Goal: Task Accomplishment & Management: Complete application form

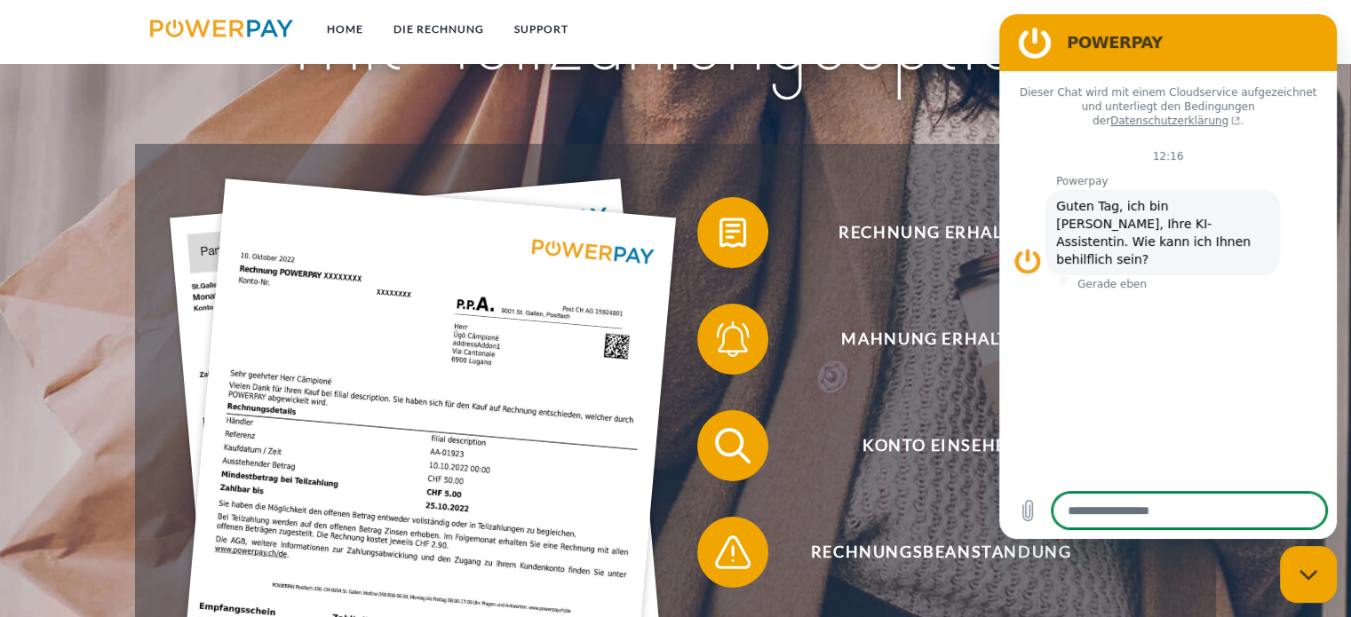
scroll to position [267, 0]
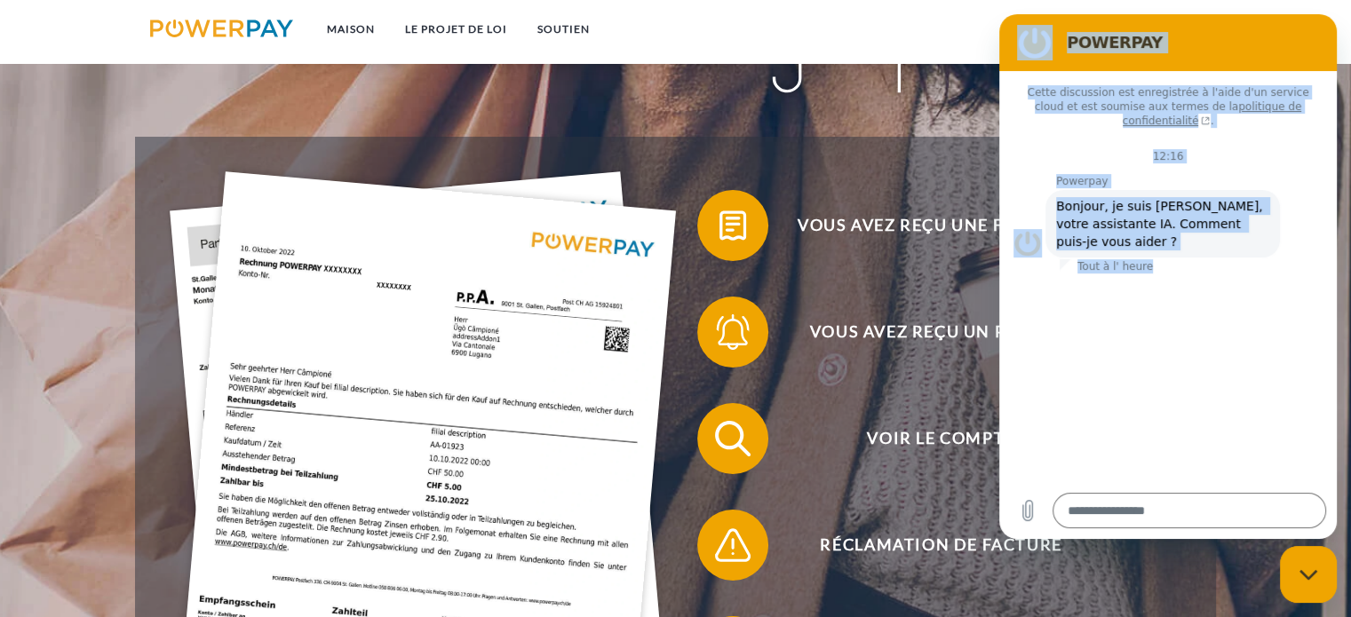
drag, startPoint x: 1035, startPoint y: 39, endPoint x: 1129, endPoint y: 267, distance: 247.0
click at [1130, 267] on div "POWERPAY Cette discussion est enregistrée à l'aide d'un service cloud et est so…" at bounding box center [1169, 276] width 338 height 525
click at [1311, 22] on section "POWERPAY" at bounding box center [1169, 42] width 338 height 57
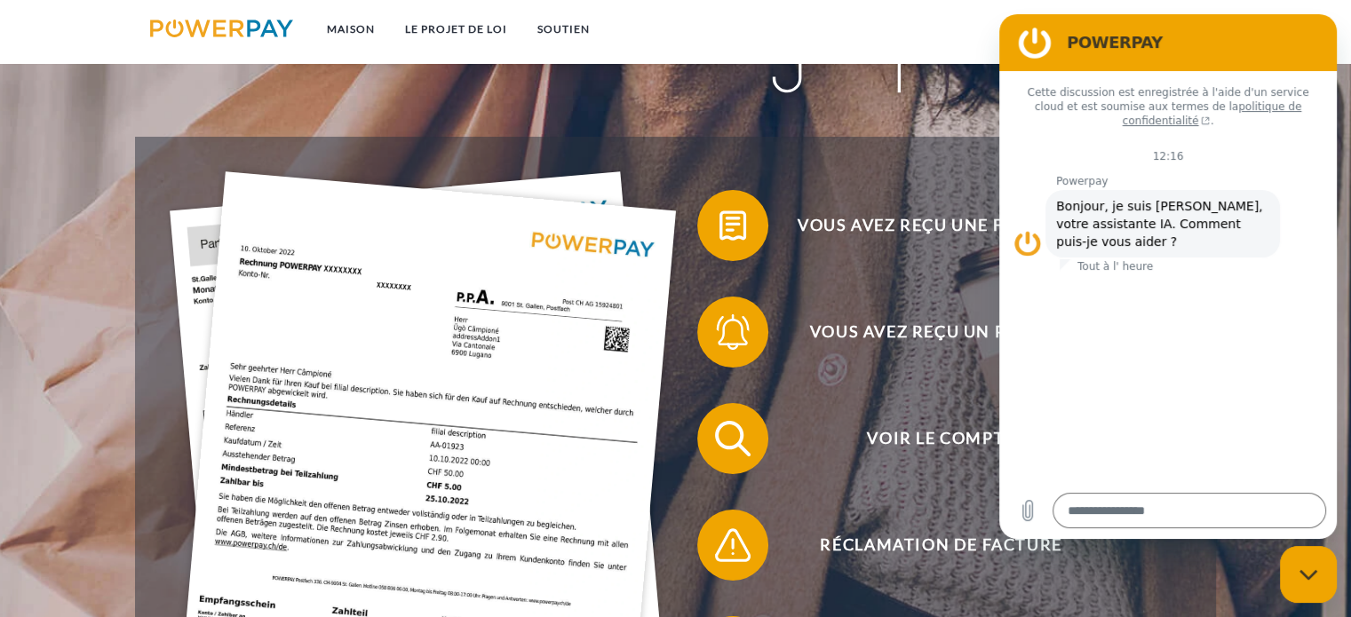
drag, startPoint x: 2343, startPoint y: 14, endPoint x: 1284, endPoint y: 61, distance: 1060.1
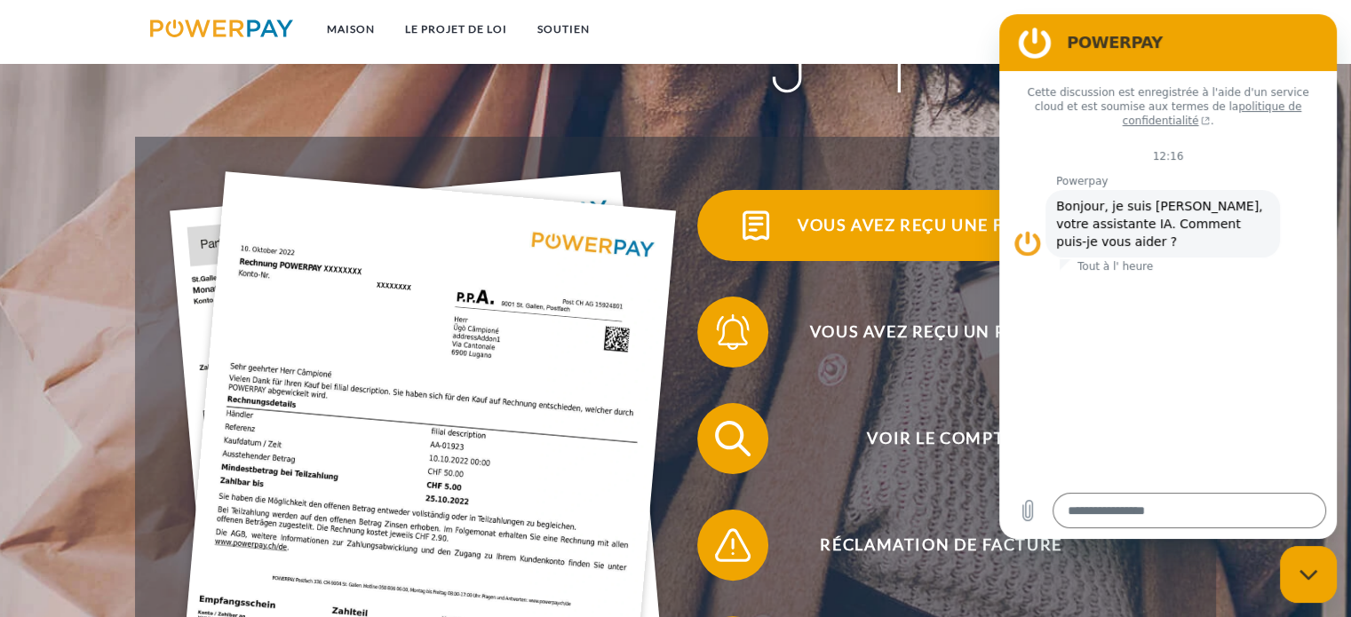
click at [907, 209] on span "Vous avez reçu une facture ?" at bounding box center [940, 225] width 435 height 71
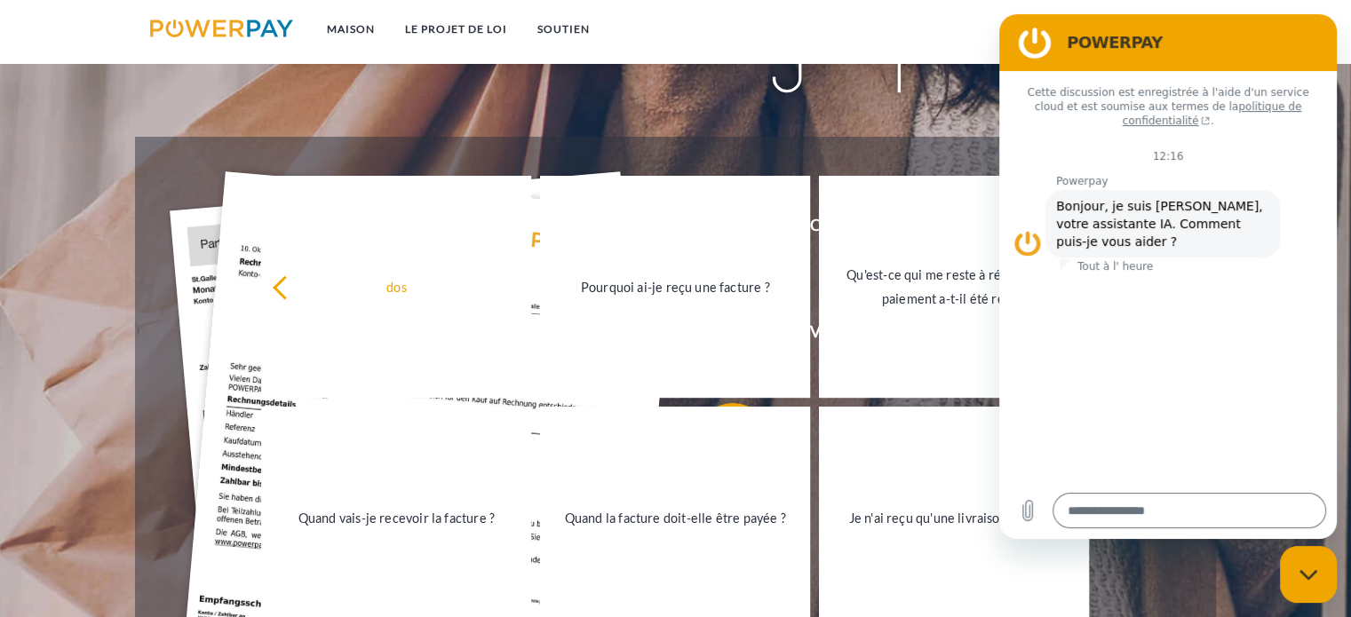
click at [1312, 582] on div "Fermer la fenêtre de messagerie" at bounding box center [1308, 574] width 53 height 53
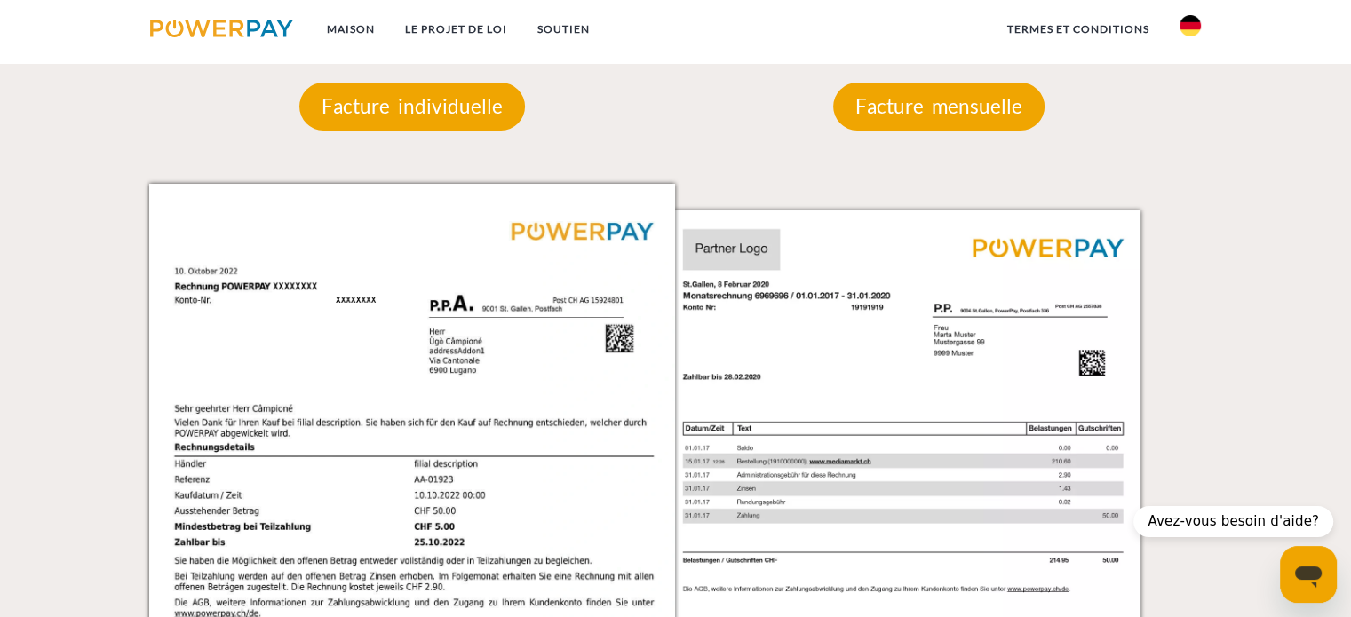
scroll to position [1494, 0]
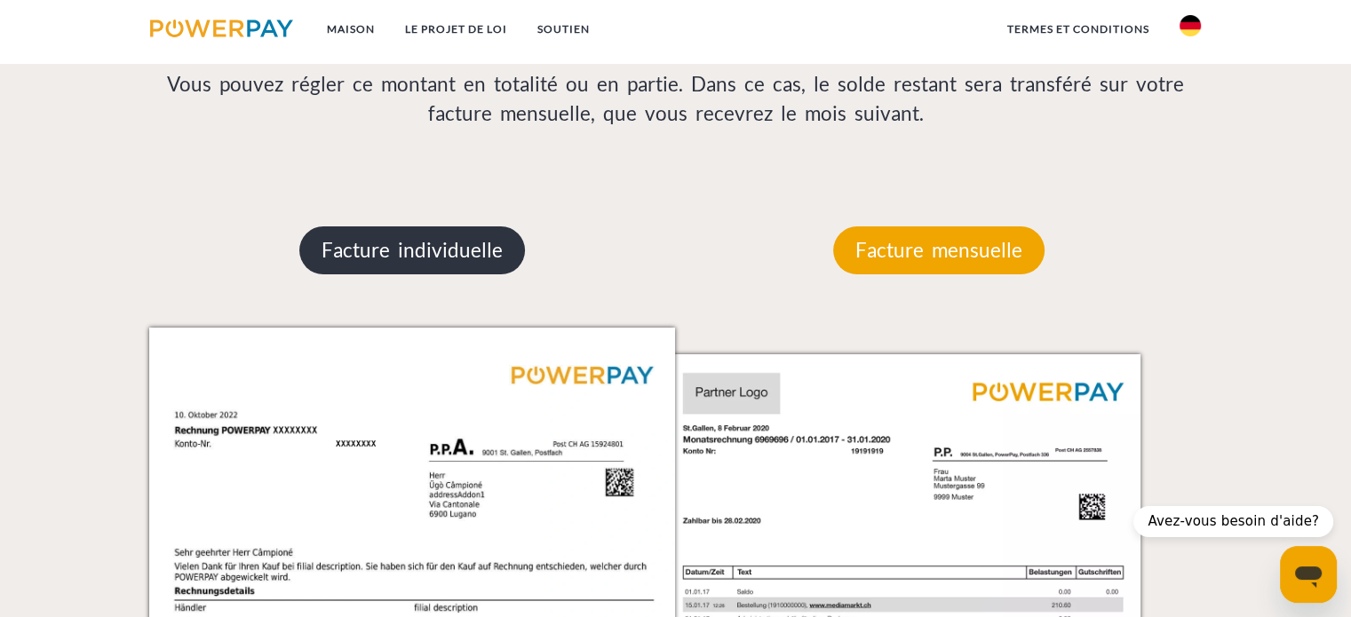
click at [418, 258] on font "Facture individuelle" at bounding box center [412, 250] width 181 height 24
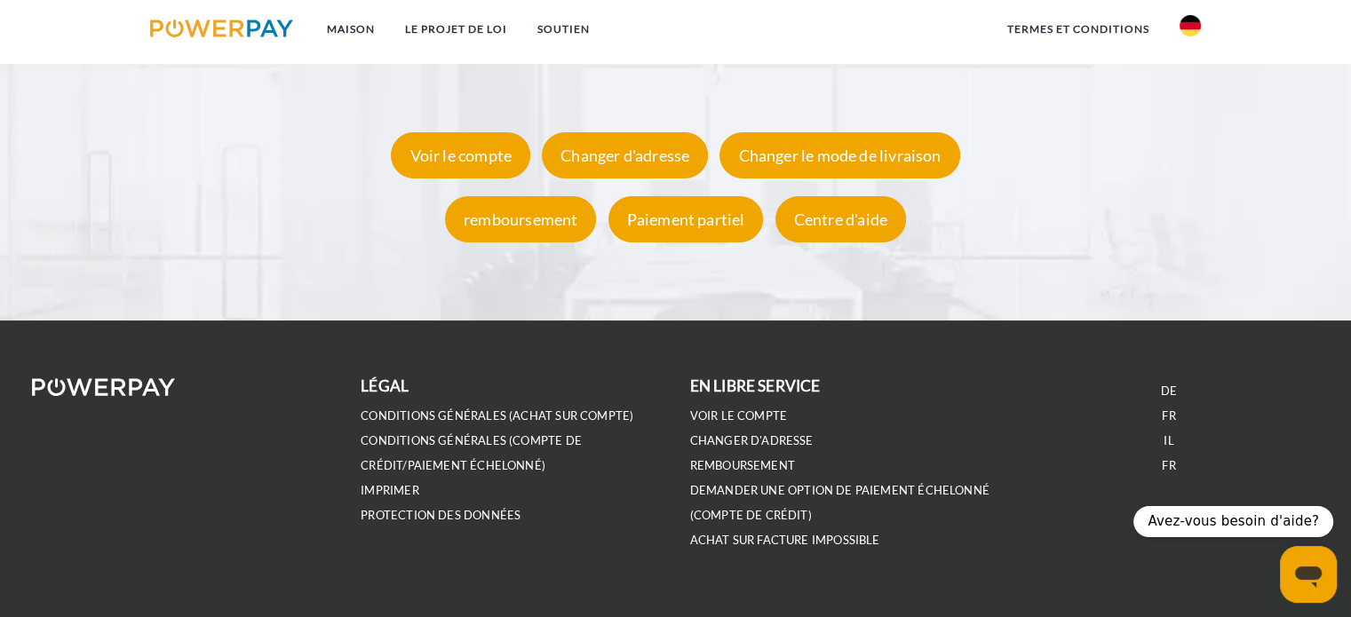
scroll to position [3449, 0]
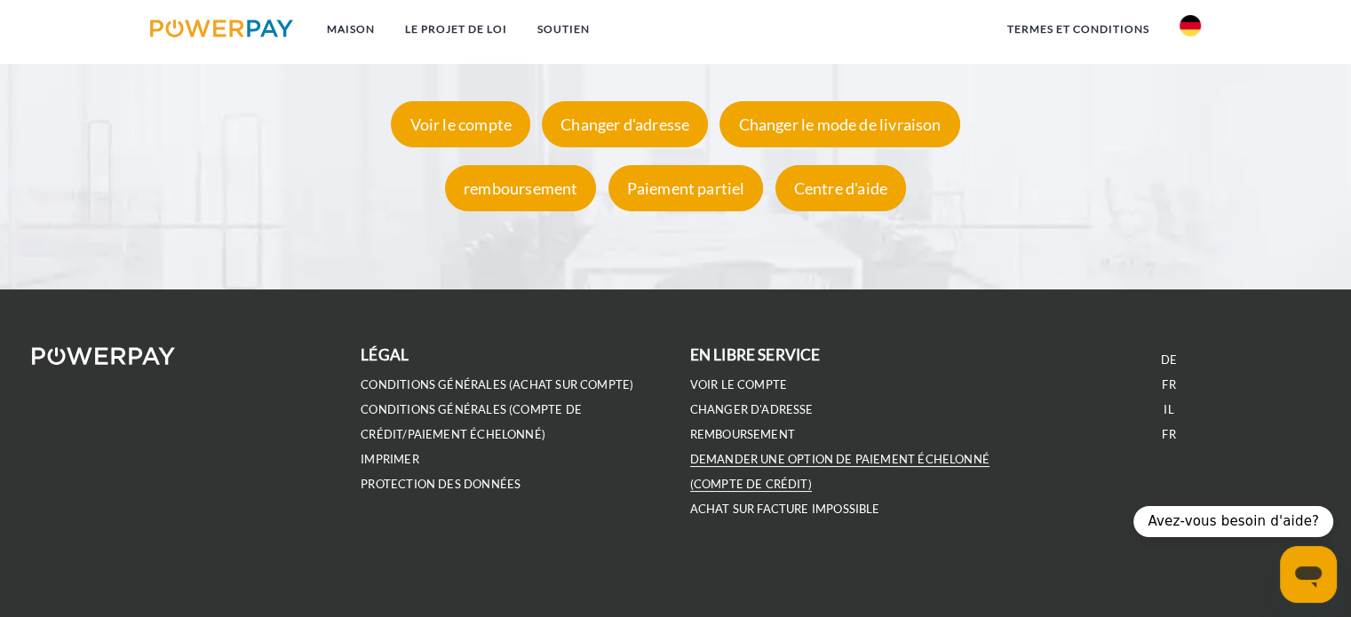
click at [750, 456] on font "Demander une option de paiement échelonné (compte de crédit)" at bounding box center [839, 471] width 299 height 39
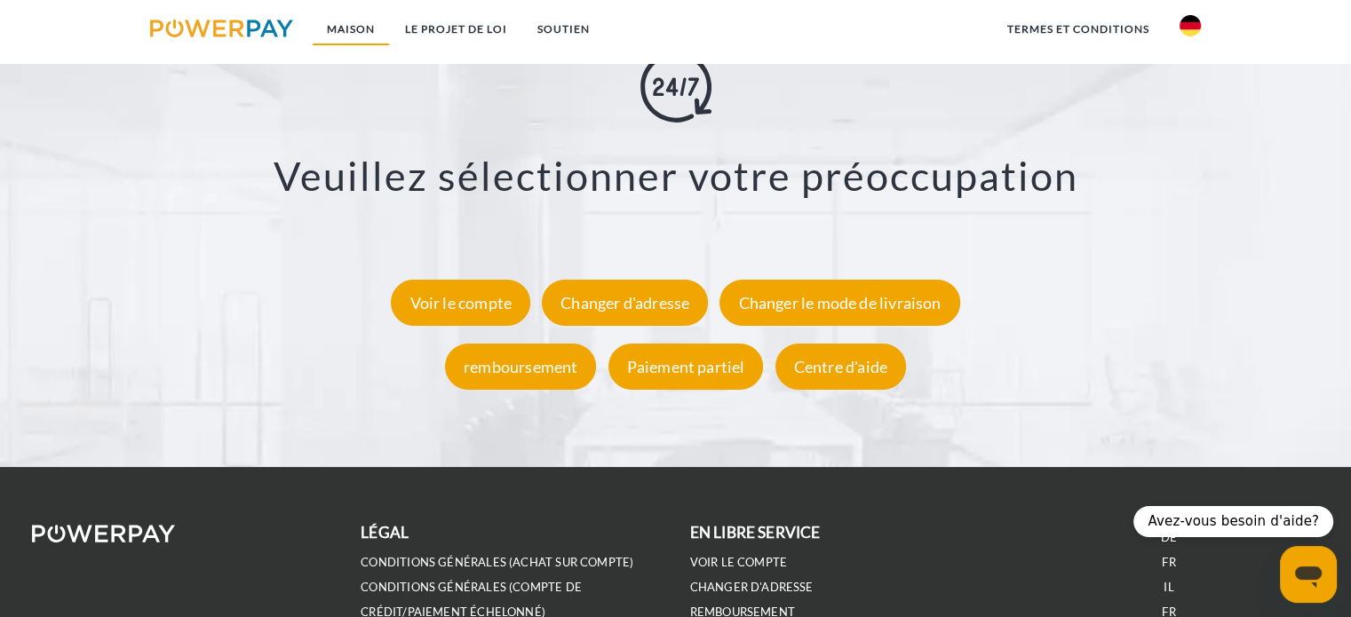
click at [358, 35] on font "Maison" at bounding box center [351, 28] width 48 height 13
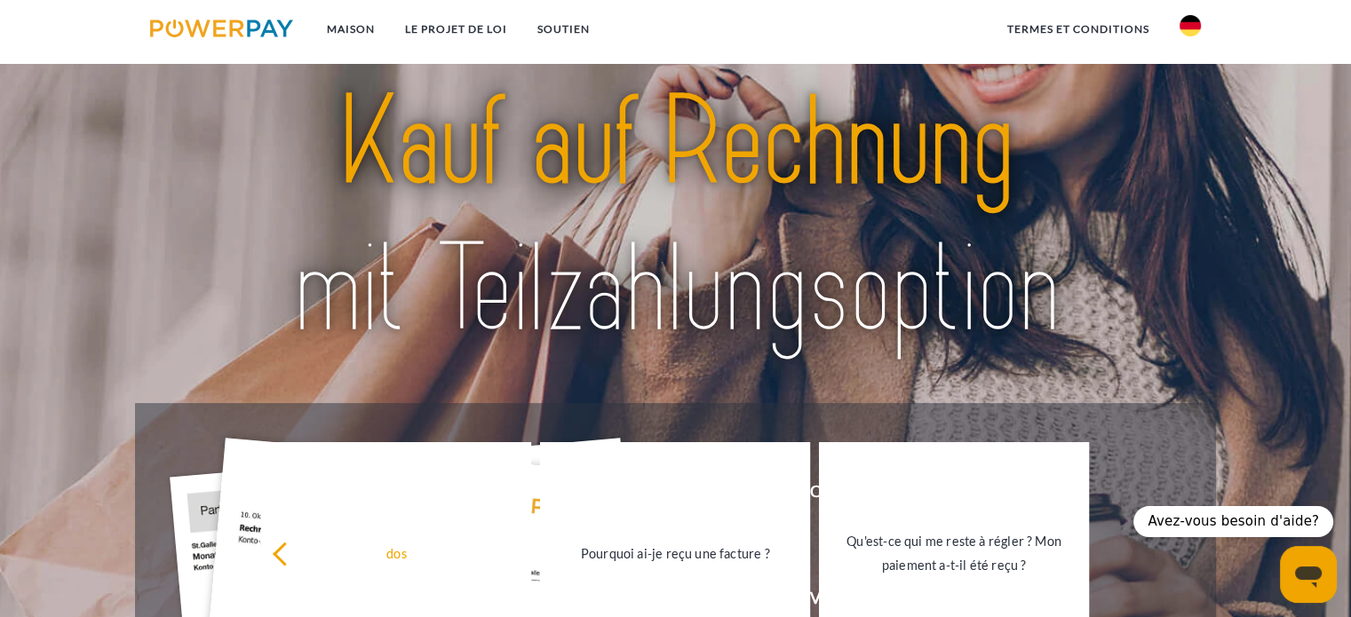
scroll to position [355, 0]
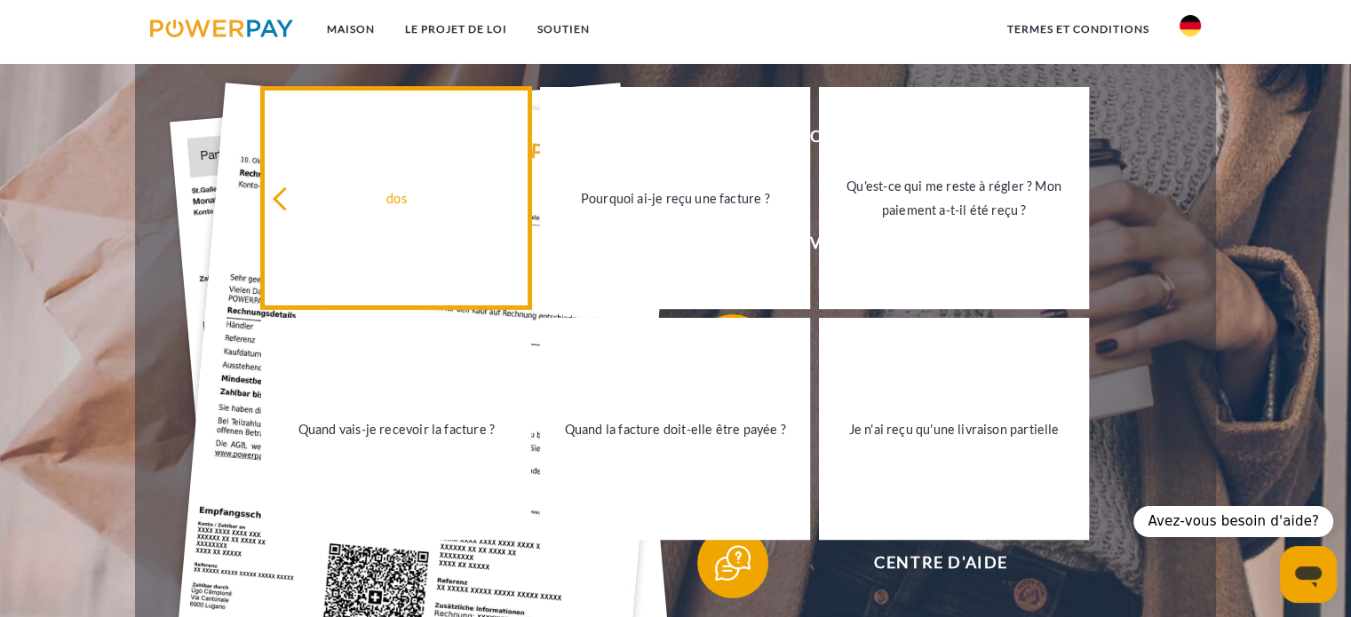
click at [284, 195] on icon at bounding box center [286, 199] width 24 height 24
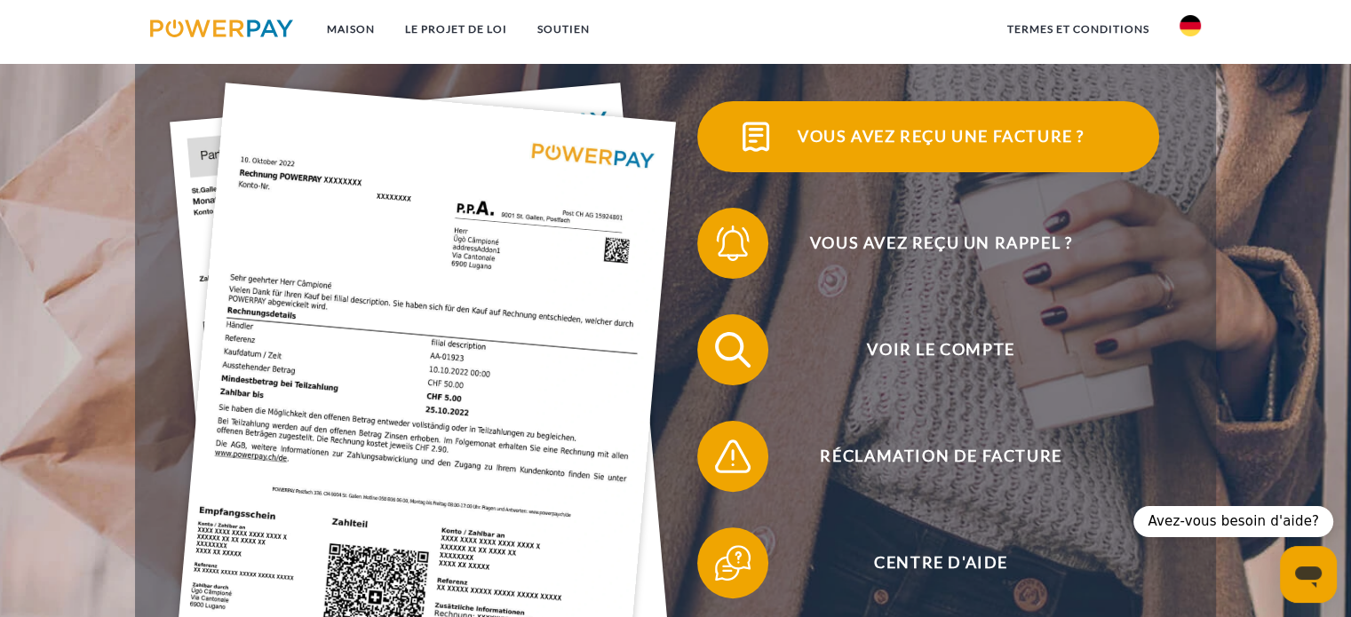
click at [926, 139] on font "Vous avez reçu une facture ?" at bounding box center [941, 136] width 287 height 20
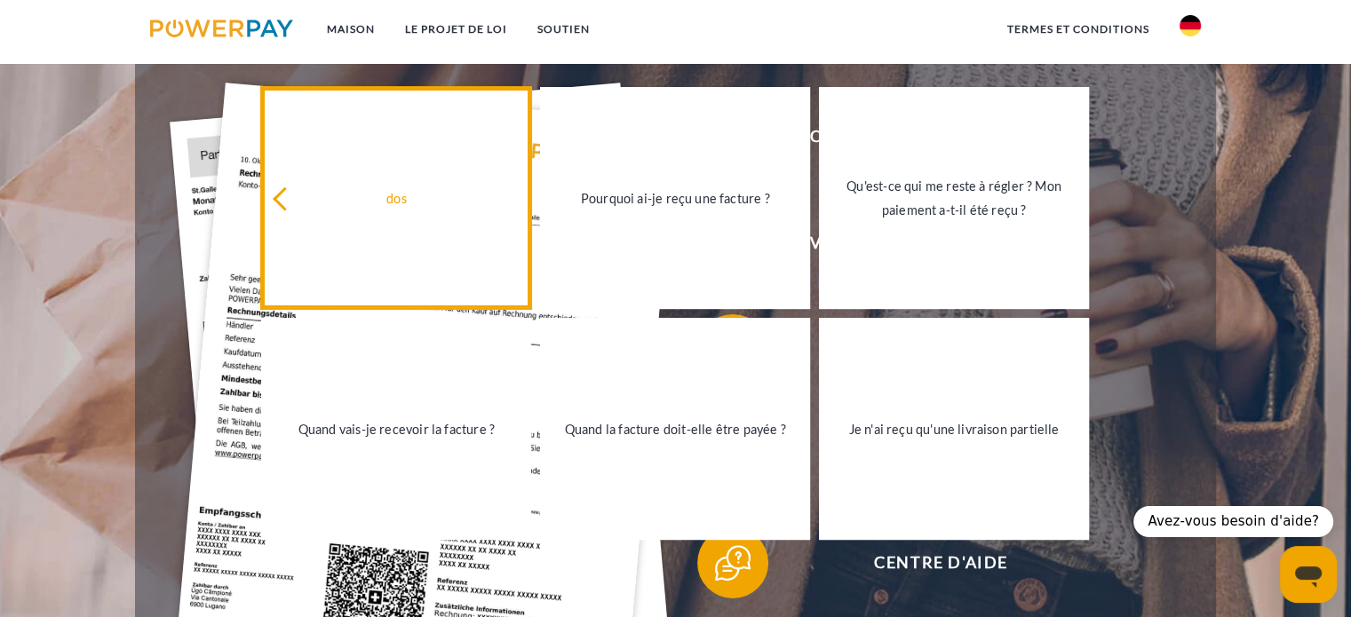
click at [291, 195] on div "dos" at bounding box center [396, 199] width 249 height 24
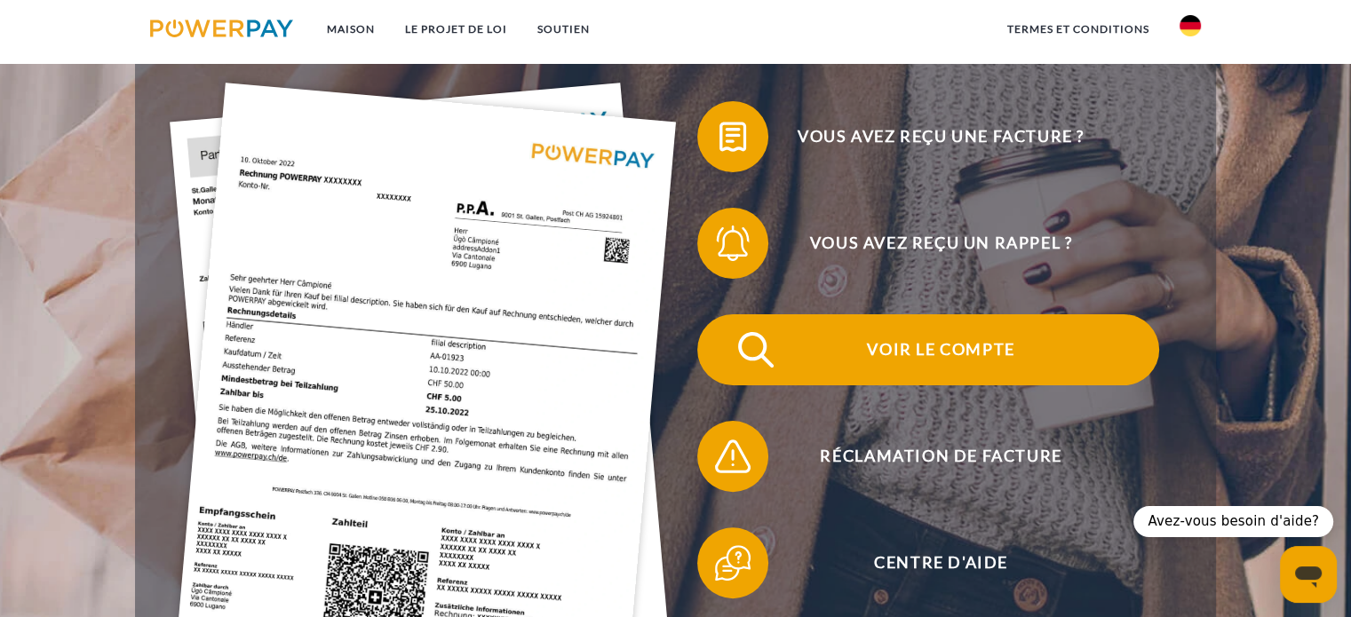
click at [938, 354] on font "Voir le compte" at bounding box center [940, 349] width 147 height 20
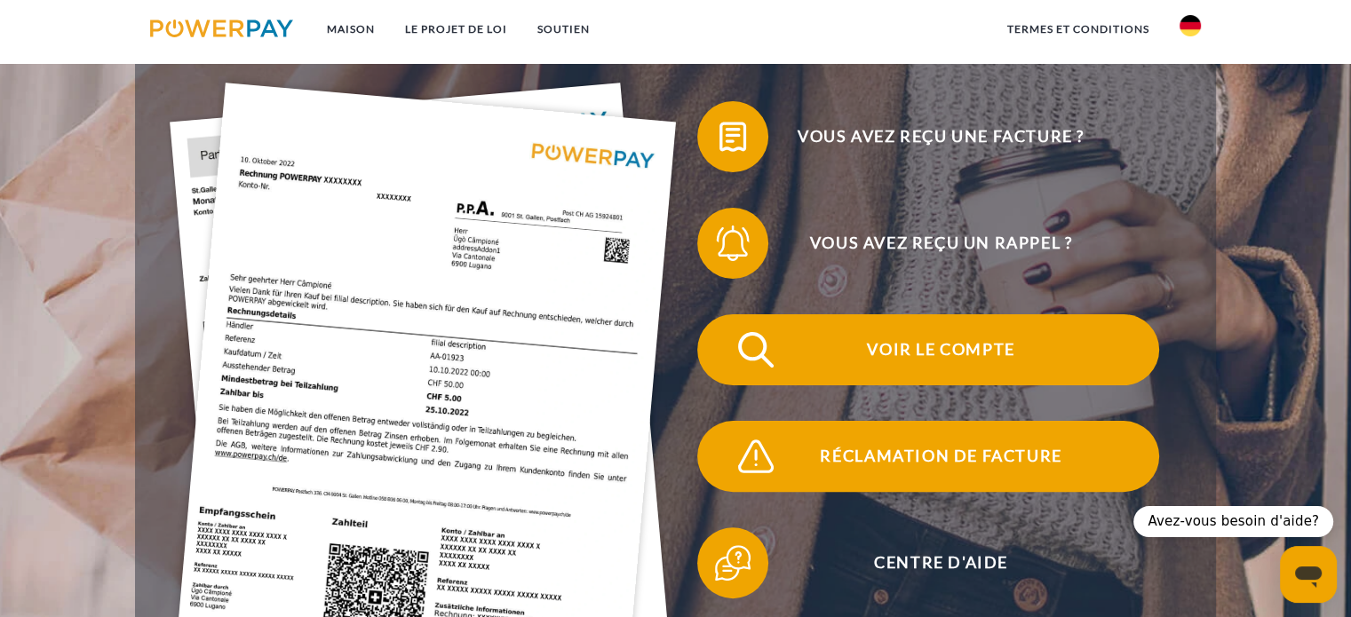
click at [931, 458] on font "Réclamation de facture" at bounding box center [941, 456] width 242 height 20
type textarea "*"
click at [207, 29] on img at bounding box center [221, 29] width 143 height 18
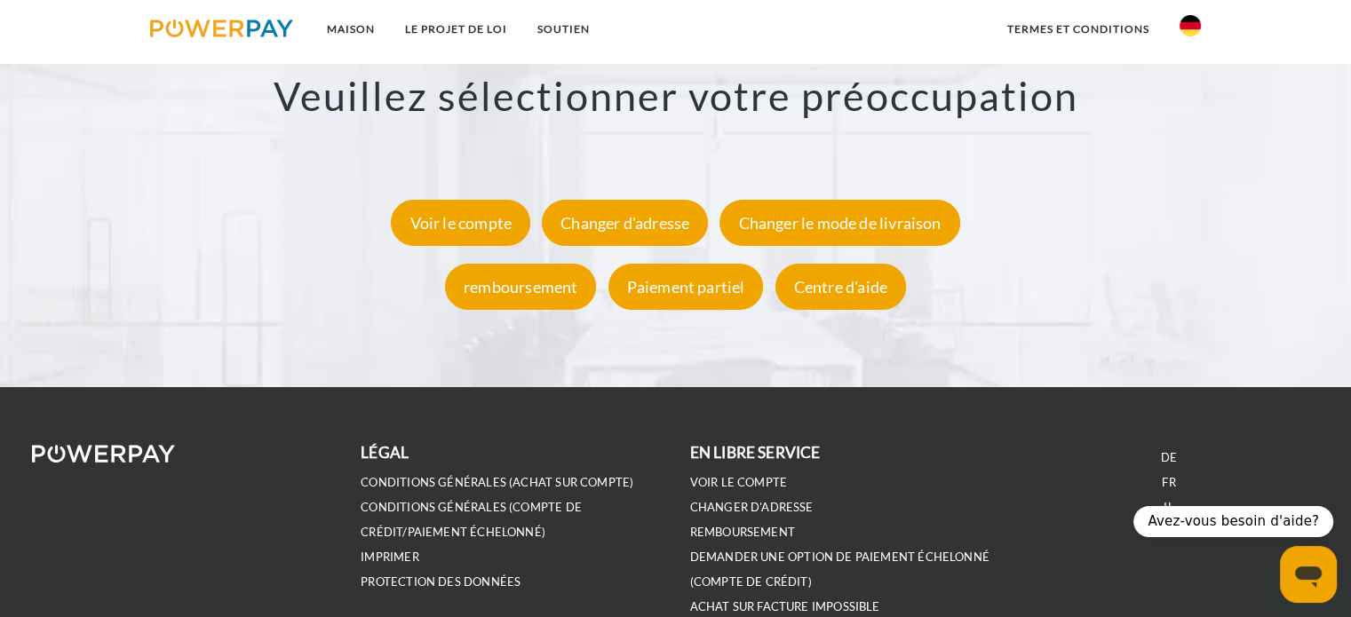
scroll to position [3449, 0]
